Goal: Find specific page/section: Find specific page/section

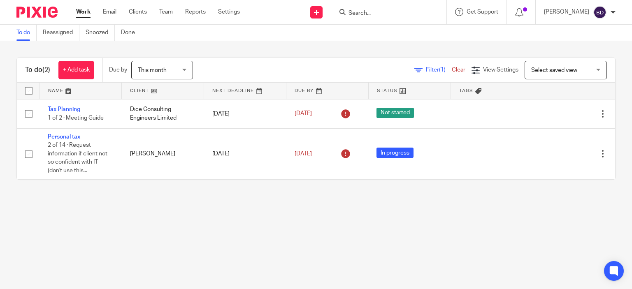
click at [392, 13] on input "Search" at bounding box center [384, 13] width 74 height 7
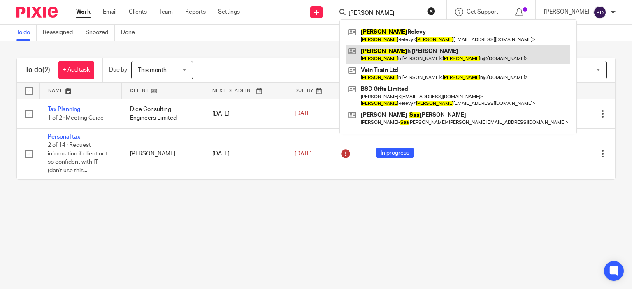
type input "sara"
click at [406, 54] on link at bounding box center [458, 54] width 224 height 19
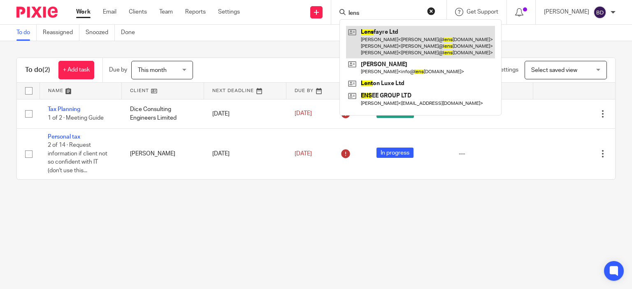
type input "lens"
click at [368, 36] on link at bounding box center [420, 42] width 149 height 32
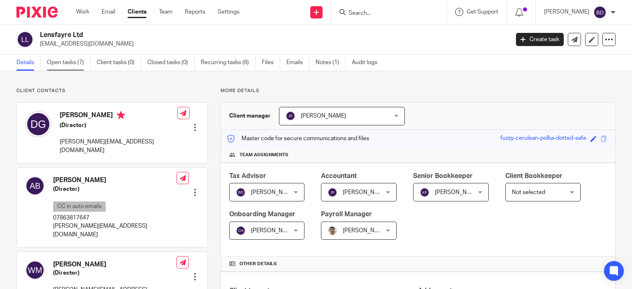
click at [62, 65] on link "Open tasks (7)" at bounding box center [69, 63] width 44 height 16
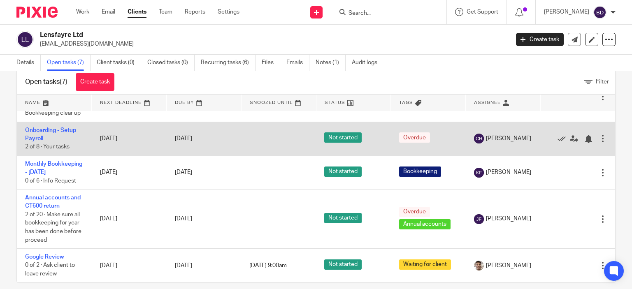
scroll to position [28, 0]
